Goal: Information Seeking & Learning: Learn about a topic

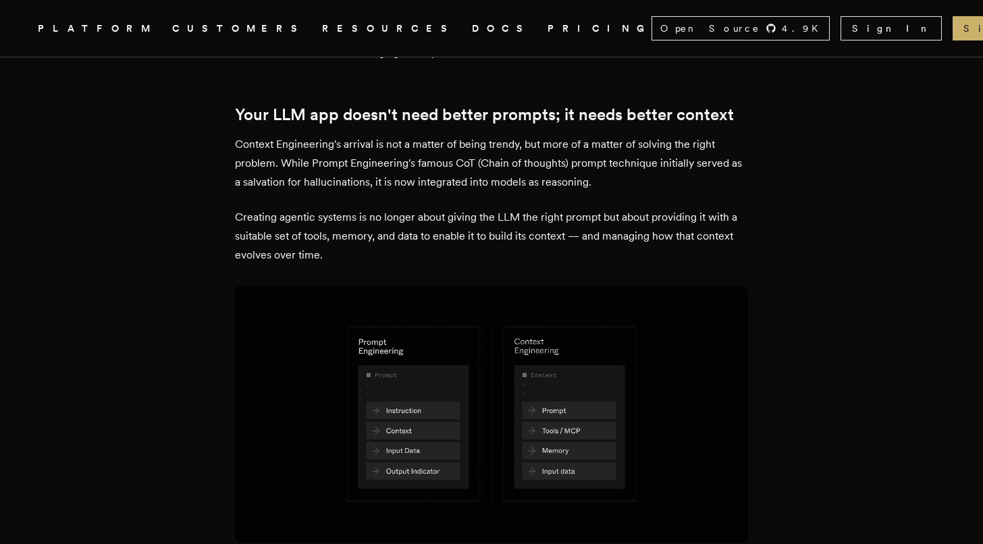
scroll to position [686, 0]
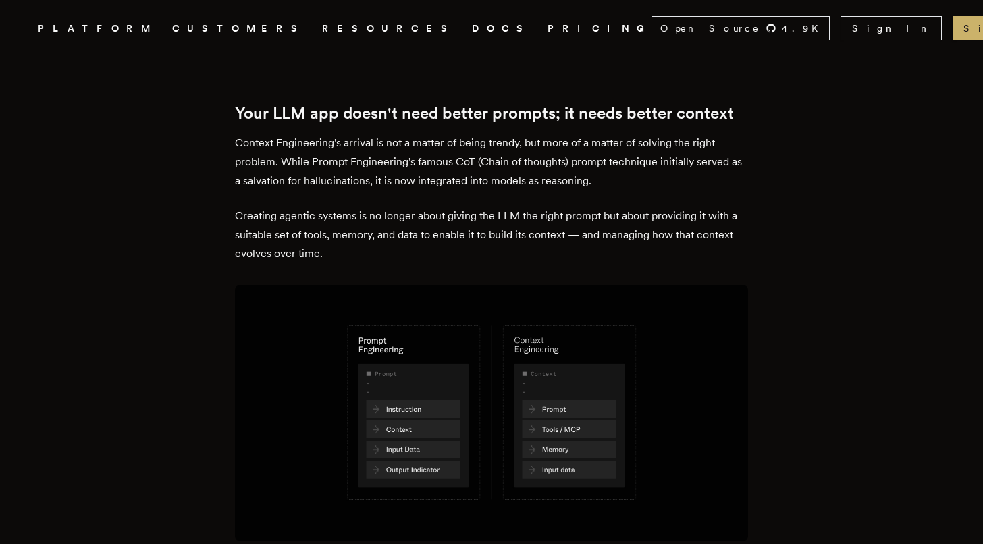
click at [473, 207] on p "Creating agentic systems is no longer about giving the LLM the right prompt but…" at bounding box center [491, 235] width 513 height 57
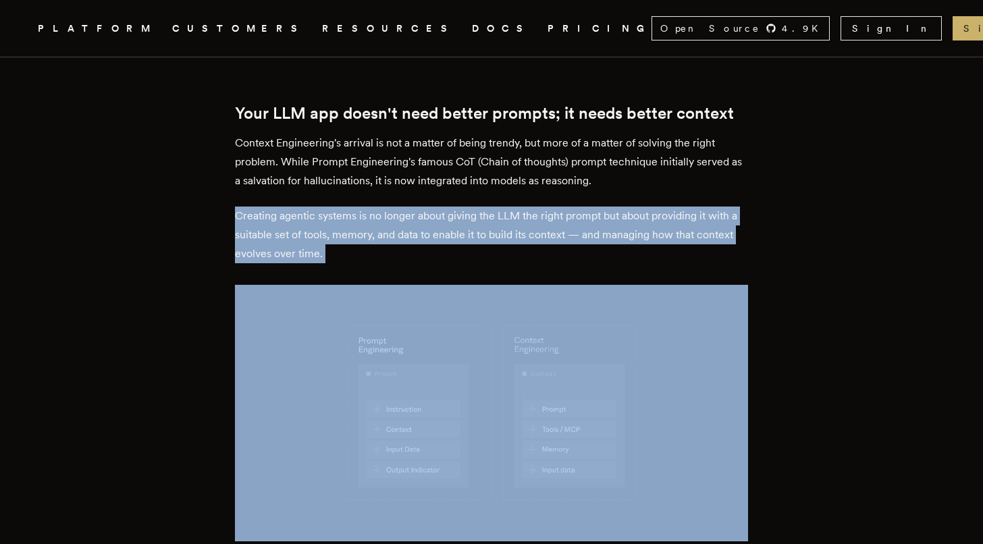
click at [473, 207] on p "Creating agentic systems is no longer about giving the LLM the right prompt but…" at bounding box center [491, 235] width 513 height 57
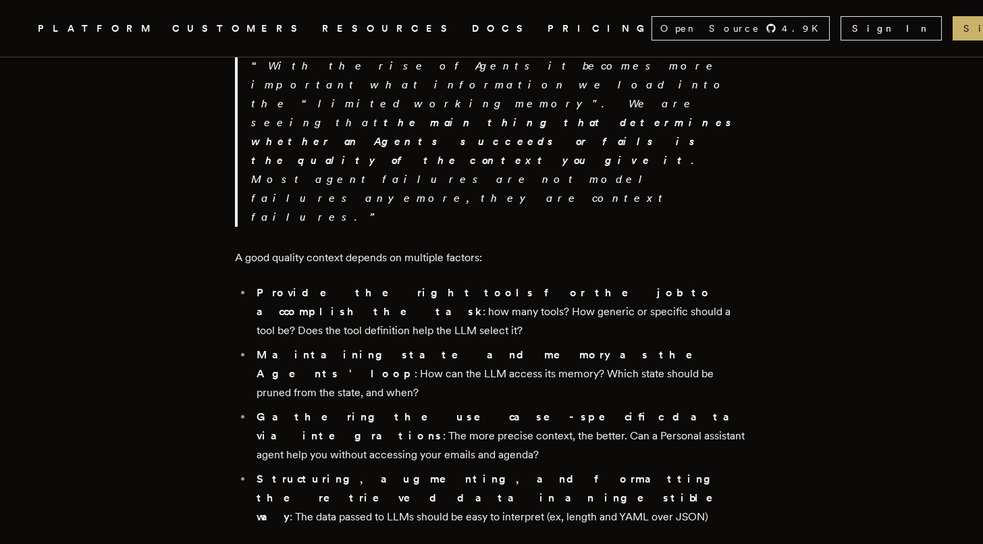
scroll to position [1258, 0]
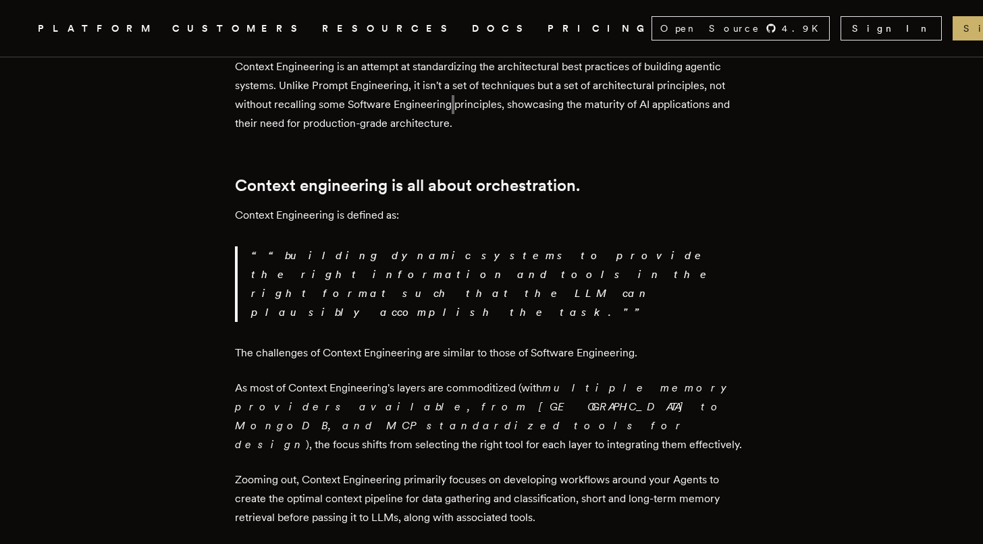
scroll to position [1560, 0]
